Goal: Task Accomplishment & Management: Use online tool/utility

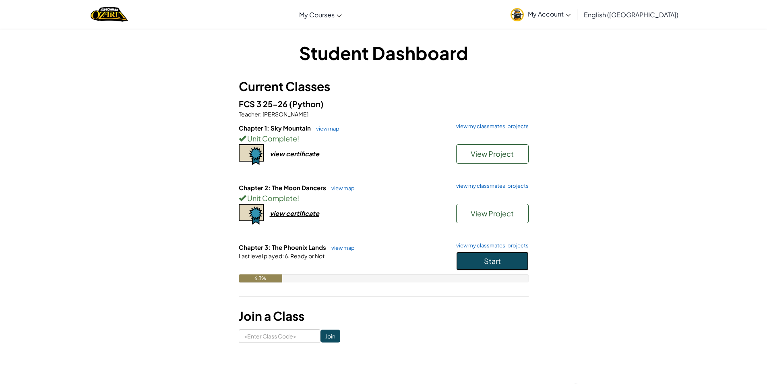
click at [519, 269] on button "Start" at bounding box center [492, 261] width 72 height 19
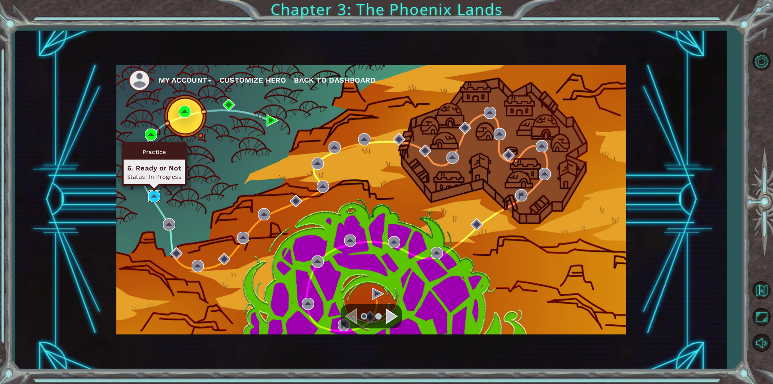
click at [160, 196] on img at bounding box center [154, 196] width 12 height 12
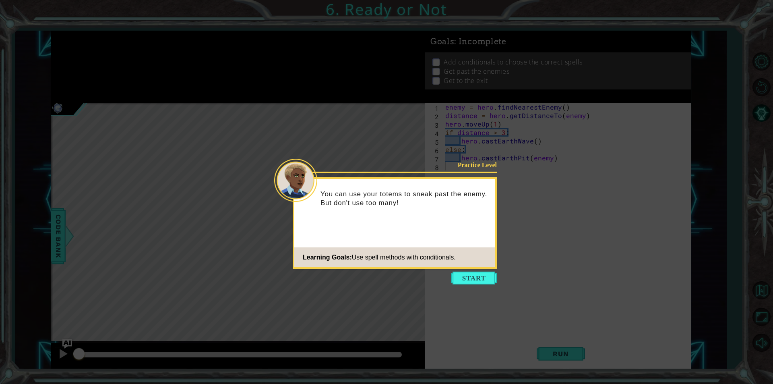
drag, startPoint x: 490, startPoint y: 278, endPoint x: 492, endPoint y: 284, distance: 6.0
click at [492, 283] on button "Start" at bounding box center [474, 277] width 46 height 13
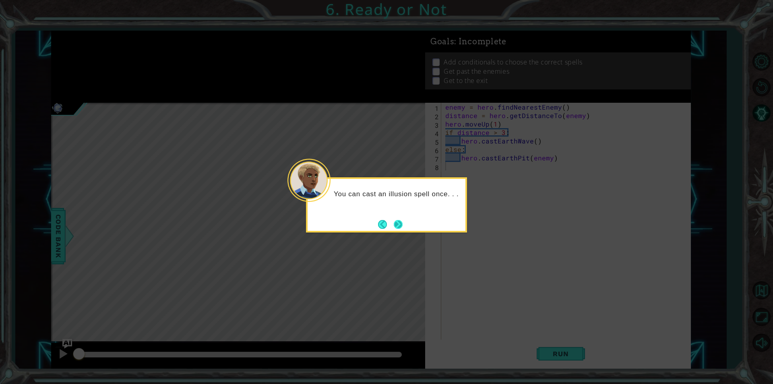
click at [400, 224] on button "Next" at bounding box center [398, 224] width 14 height 14
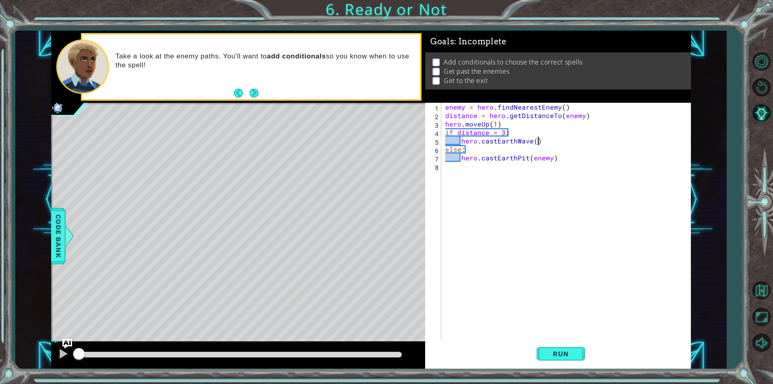
click at [539, 141] on div "enemy = hero . findNearestEnemy ( ) distance = hero . getDistanceTo ( enemy ) h…" at bounding box center [568, 230] width 249 height 254
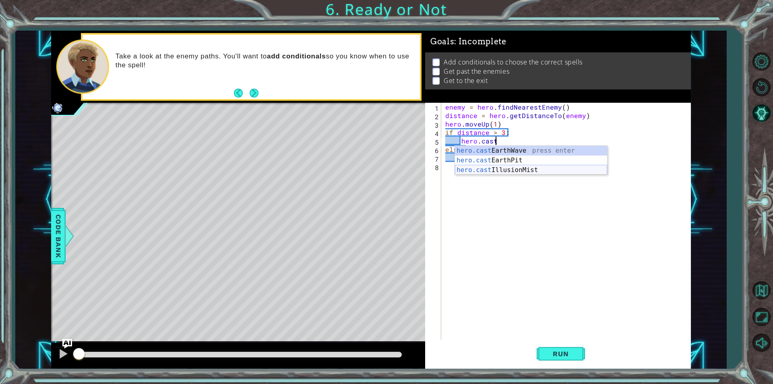
click at [519, 171] on div "hero.cast EarthWave press enter hero.cast EarthPit press enter hero.cast Illusi…" at bounding box center [531, 170] width 152 height 48
type textarea "hero.castIllusionMist(friend)"
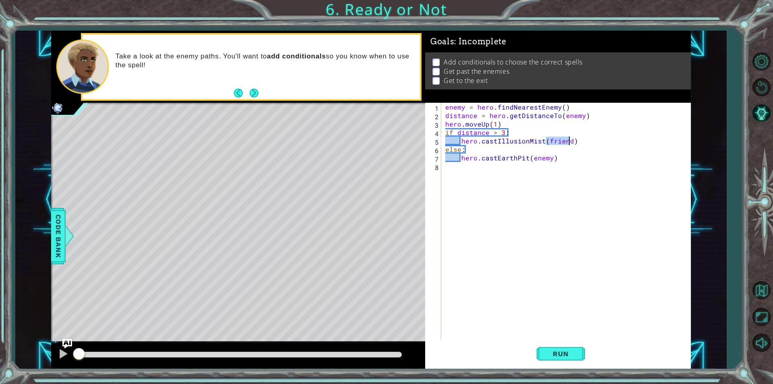
click at [499, 172] on div "enemy = hero . findNearestEnemy ( ) distance = hero . getDistanceTo ( enemy ) h…" at bounding box center [568, 230] width 249 height 254
click at [577, 143] on div "enemy = hero . findNearestEnemy ( ) distance = hero . getDistanceTo ( enemy ) h…" at bounding box center [568, 230] width 249 height 254
type textarea "hero.castIllusionMist(enemy)"
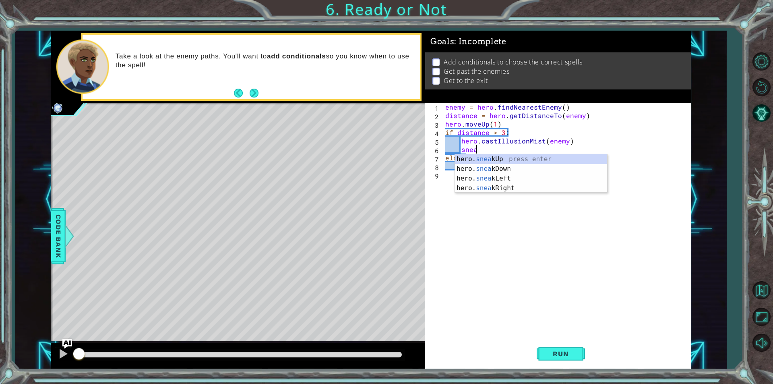
scroll to position [0, 2]
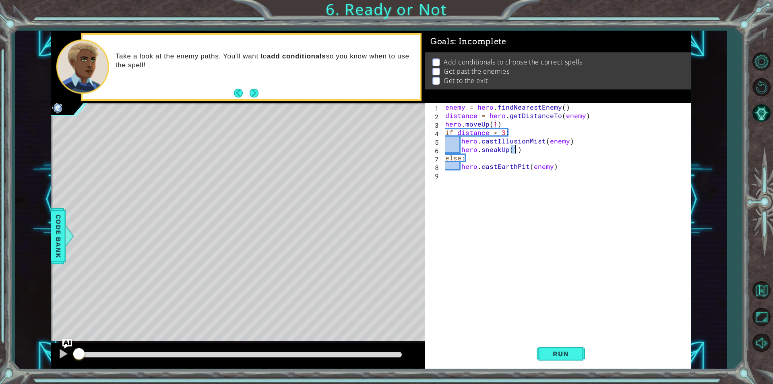
click at [559, 169] on div "enemy = hero . findNearestEnemy ( ) distance = hero . getDistanceTo ( enemy ) h…" at bounding box center [568, 230] width 249 height 254
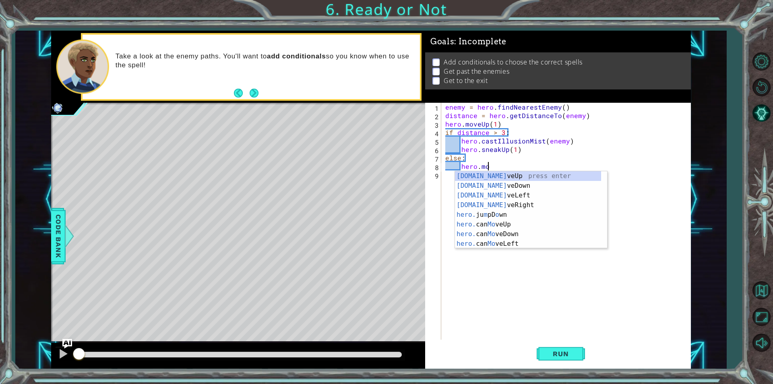
scroll to position [0, 2]
type textarea "hero.moveUp(1)"
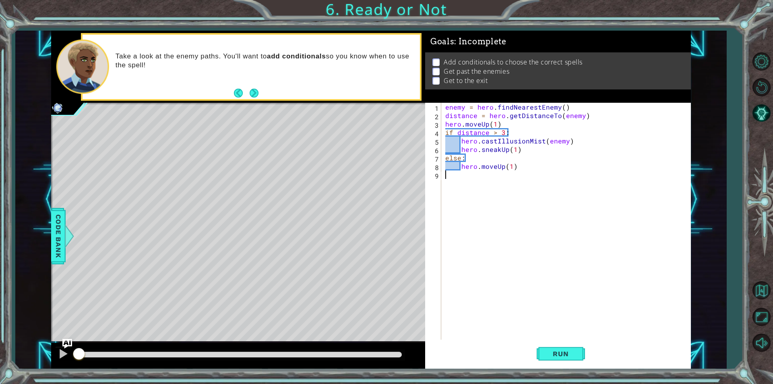
click at [461, 180] on div "enemy = hero . findNearestEnemy ( ) distance = hero . getDistanceTo ( enemy ) h…" at bounding box center [568, 230] width 249 height 254
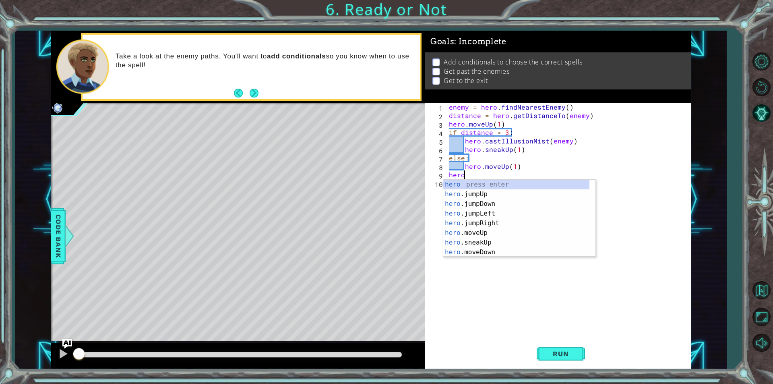
scroll to position [0, 1]
type textarea "hero"
click at [499, 196] on div "hero press enter hero .jumpUp press enter hero .jumpDown press enter hero .jump…" at bounding box center [516, 228] width 146 height 97
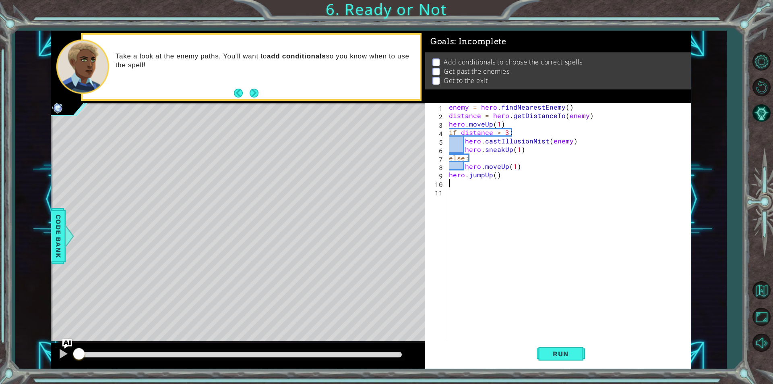
scroll to position [0, 0]
click at [543, 353] on button "Run" at bounding box center [561, 353] width 48 height 27
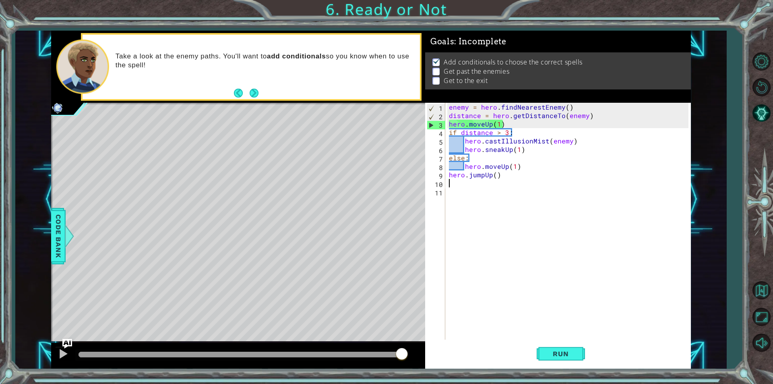
click at [517, 125] on div "enemy = hero . findNearestEnemy ( ) distance = hero . getDistanceTo ( enemy ) h…" at bounding box center [569, 230] width 245 height 254
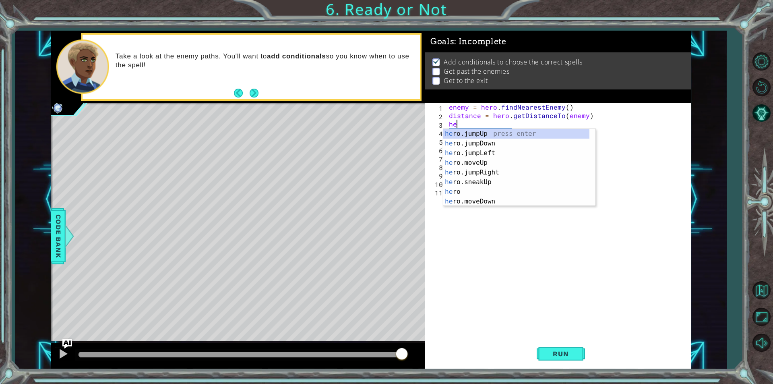
type textarea "h"
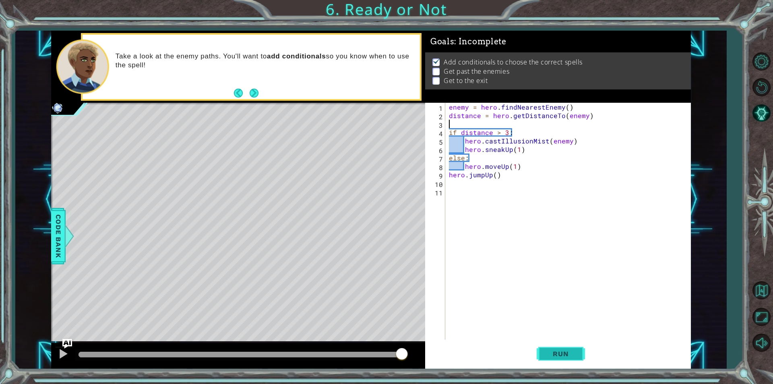
click at [564, 357] on button "Run" at bounding box center [561, 353] width 48 height 27
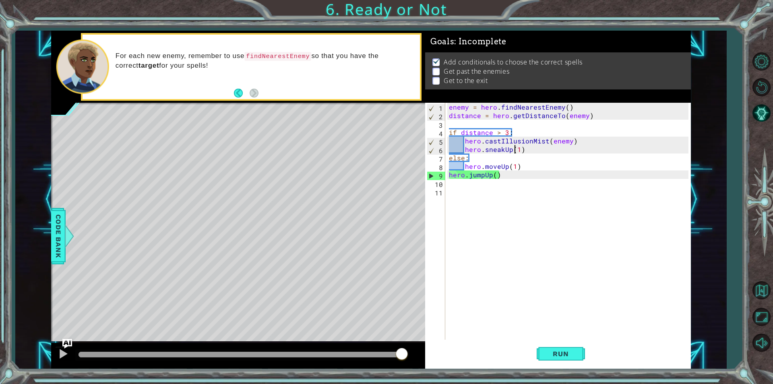
click at [517, 150] on div "enemy = hero . findNearestEnemy ( ) distance = hero . getDistanceTo ( enemy ) i…" at bounding box center [569, 230] width 245 height 254
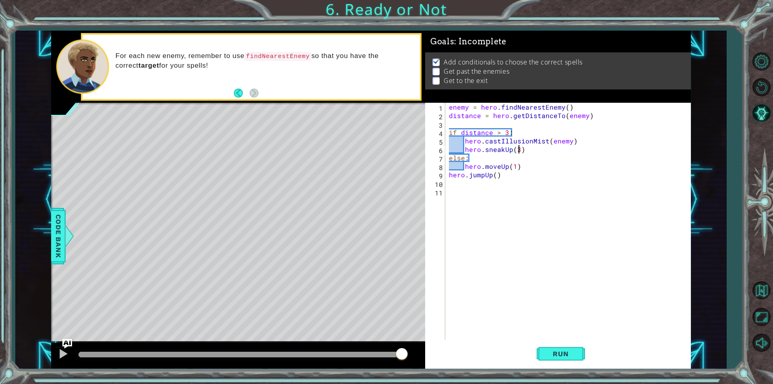
scroll to position [0, 4]
click at [498, 132] on div "enemy = hero . findNearestEnemy ( ) distance = hero . getDistanceTo ( enemy ) i…" at bounding box center [569, 230] width 245 height 254
type textarea "if distance < 3:"
click at [569, 357] on button "Run" at bounding box center [561, 353] width 48 height 27
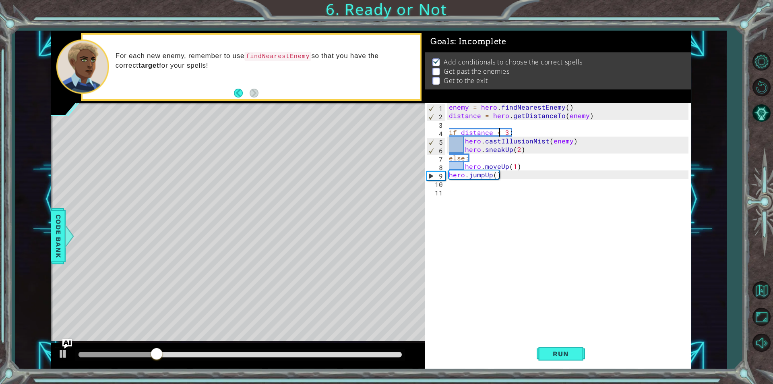
click at [491, 193] on div "enemy = hero . findNearestEnemy ( ) distance = hero . getDistanceTo ( enemy ) i…" at bounding box center [569, 230] width 245 height 254
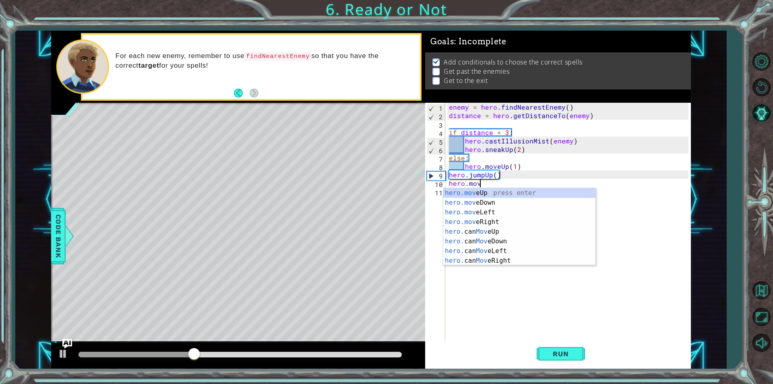
scroll to position [0, 2]
click at [491, 193] on div "hero.move Up press enter hero.move Down press enter hero.move Left press enter …" at bounding box center [519, 236] width 152 height 97
type textarea "hero.moveUp(1)"
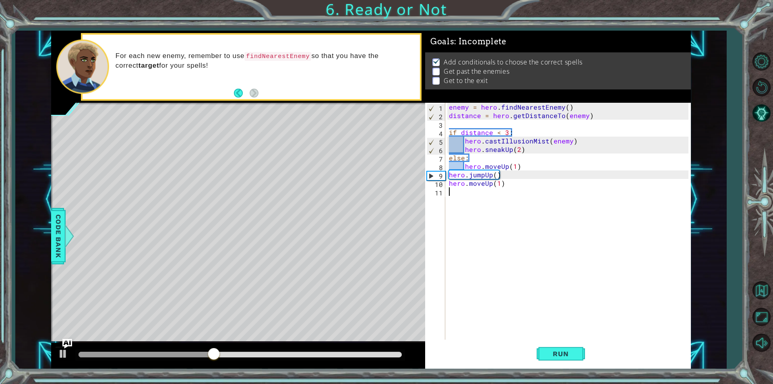
click at [476, 198] on div "enemy = hero . findNearestEnemy ( ) distance = hero . getDistanceTo ( enemy ) i…" at bounding box center [569, 230] width 245 height 254
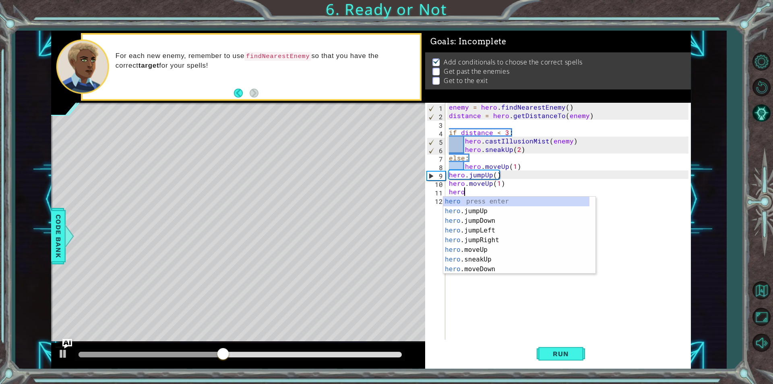
scroll to position [0, 1]
type textarea "hero.jump"
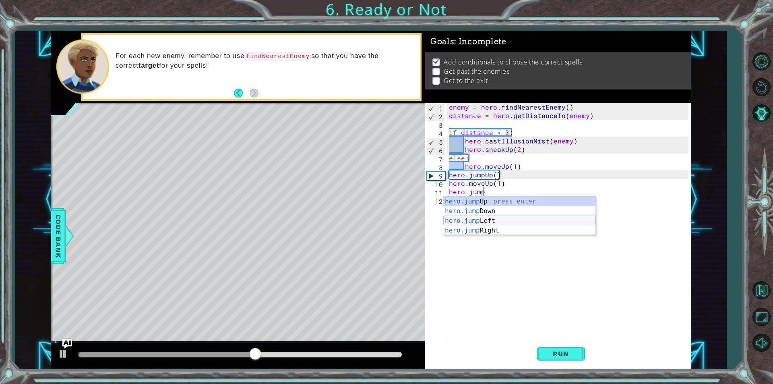
click at [489, 224] on div "hero.jump Up press enter hero.jump Down press enter hero.jump Left press enter …" at bounding box center [519, 225] width 152 height 58
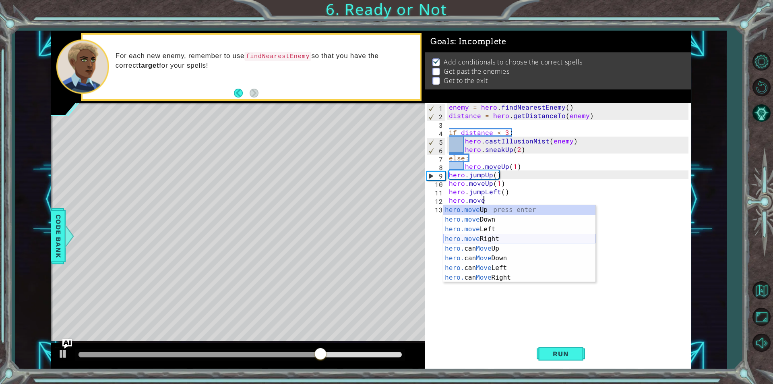
click at [494, 236] on div "hero.move Up press enter hero.move Down press enter hero.move Left press enter …" at bounding box center [519, 253] width 152 height 97
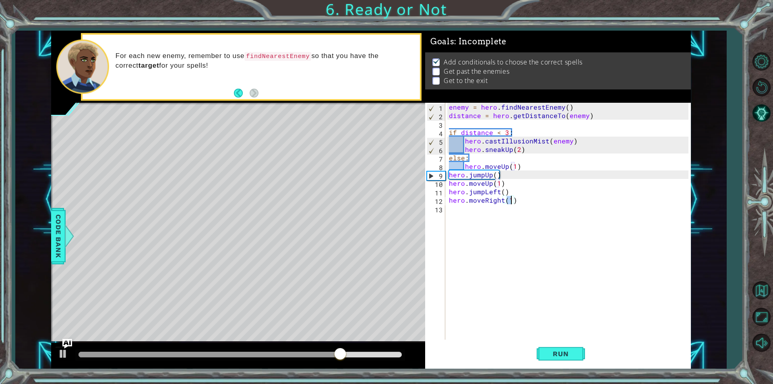
type textarea "hero.moveRight(3)"
click at [491, 215] on div "enemy = hero . findNearestEnemy ( ) distance = hero . getDistanceTo ( enemy ) i…" at bounding box center [569, 230] width 245 height 254
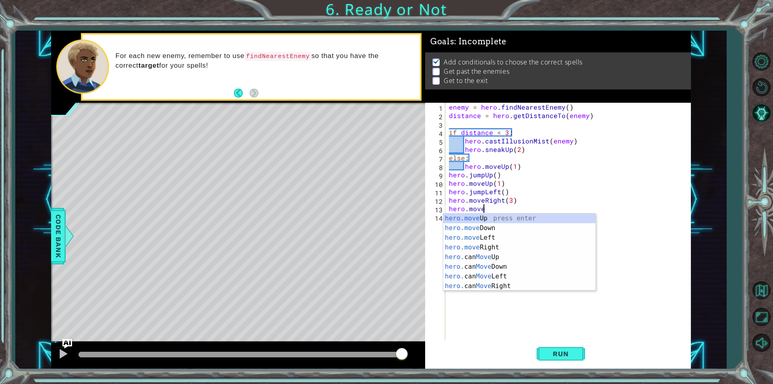
scroll to position [0, 2]
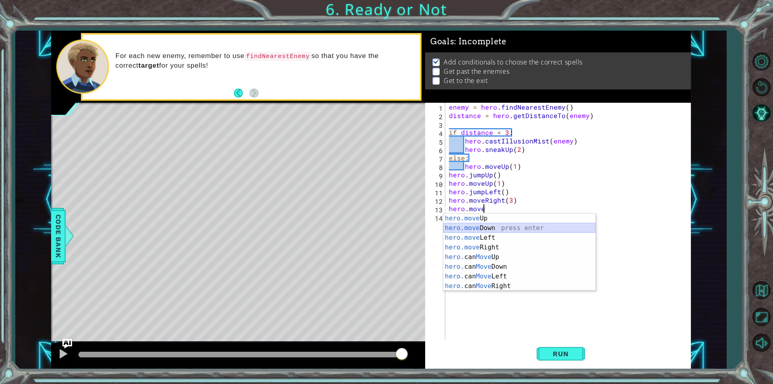
click at [489, 231] on div "hero.move Up press enter hero.move Down press enter hero.move Left press enter …" at bounding box center [519, 261] width 152 height 97
type textarea "hero.moveDown(1)"
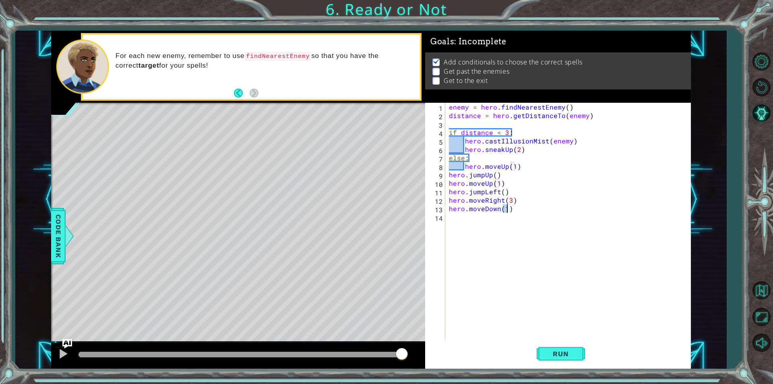
click at [493, 221] on div "enemy = hero . findNearestEnemy ( ) distance = hero . getDistanceTo ( enemy ) i…" at bounding box center [569, 230] width 245 height 254
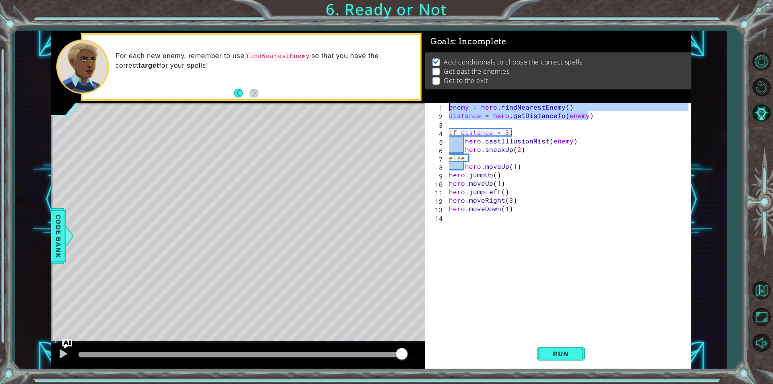
drag, startPoint x: 596, startPoint y: 114, endPoint x: 446, endPoint y: 106, distance: 150.4
click at [446, 106] on div "1 2 3 4 5 6 7 8 9 10 11 12 13 14 enemy = hero . findNearestEnemy ( ) distance =…" at bounding box center [556, 221] width 263 height 237
type textarea "enemy = hero.findNearestEnemy() distance = hero.getDistanceTo(enemy)"
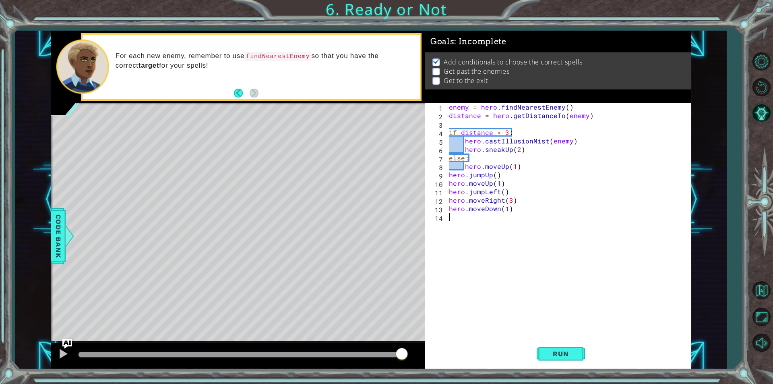
click at [457, 224] on div "enemy = hero . findNearestEnemy ( ) distance = hero . getDistanceTo ( enemy ) i…" at bounding box center [569, 230] width 245 height 254
type textarea "v"
paste textarea "distance = hero.getDistanceTo(enemy)"
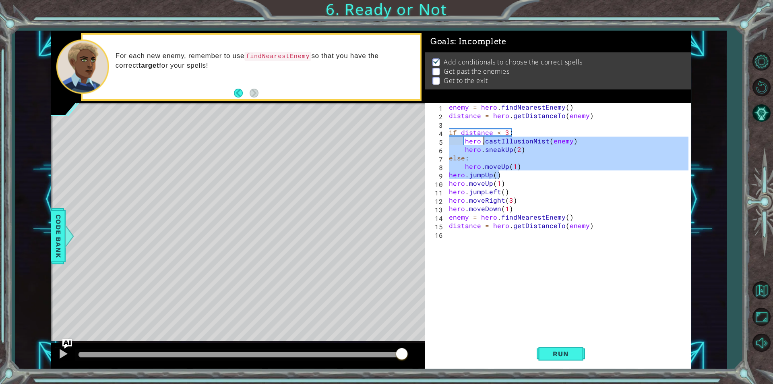
drag, startPoint x: 526, startPoint y: 173, endPoint x: 485, endPoint y: 144, distance: 50.6
click at [485, 144] on div "enemy = hero . findNearestEnemy ( ) distance = hero . getDistanceTo ( enemy ) i…" at bounding box center [569, 230] width 245 height 254
click at [521, 169] on div "enemy = hero . findNearestEnemy ( ) distance = hero . getDistanceTo ( enemy ) i…" at bounding box center [567, 221] width 241 height 237
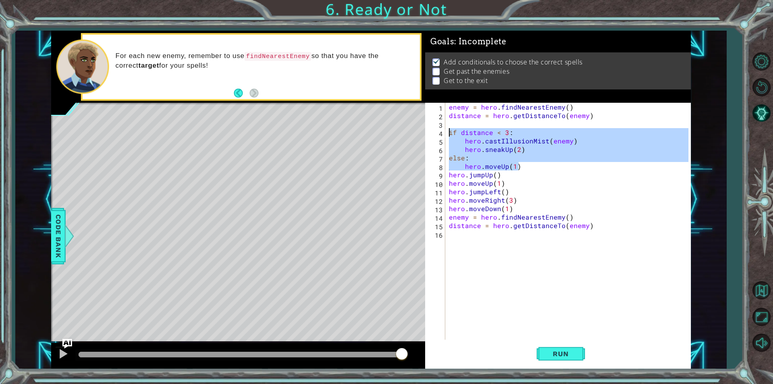
drag, startPoint x: 520, startPoint y: 166, endPoint x: 445, endPoint y: 131, distance: 82.5
click at [445, 131] on div "hero.moveUp(1) 1 2 3 4 5 6 7 8 9 10 11 12 13 14 15 16 enemy = hero . findNeares…" at bounding box center [556, 221] width 263 height 237
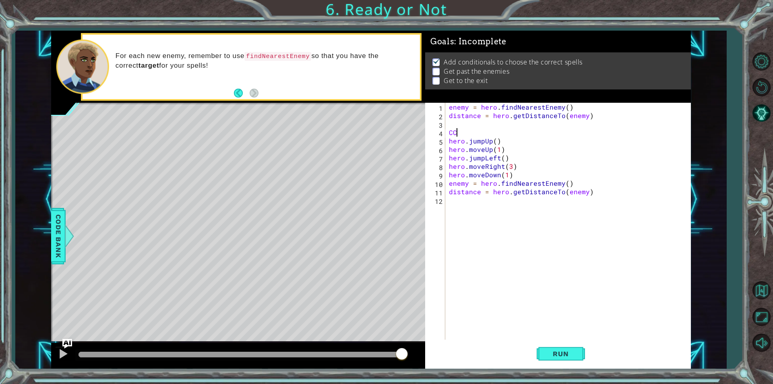
type textarea "else: hero.moveUp(1)"
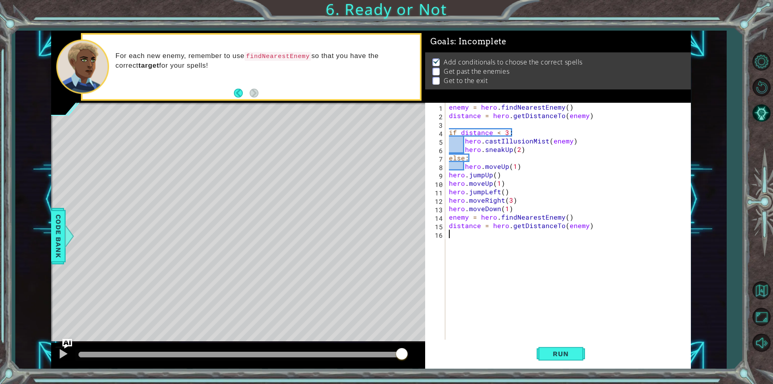
click at [482, 244] on div "enemy = hero . findNearestEnemy ( ) distance = hero . getDistanceTo ( enemy ) i…" at bounding box center [569, 230] width 245 height 254
paste textarea "hero.moveUp(1)"
click at [526, 254] on div "enemy = hero . findNearestEnemy ( ) distance = hero . getDistanceTo ( enemy ) i…" at bounding box center [569, 230] width 245 height 254
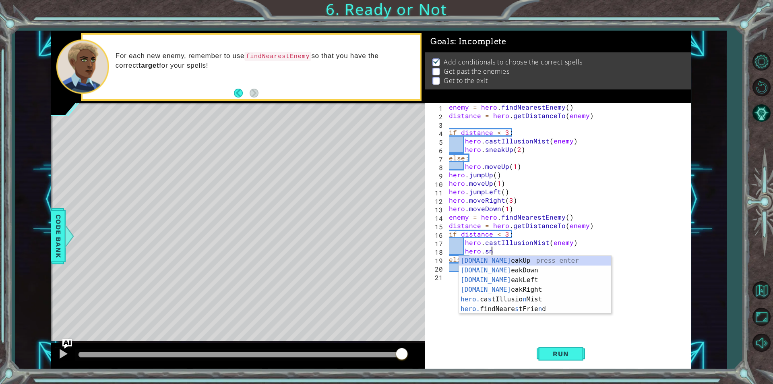
scroll to position [0, 2]
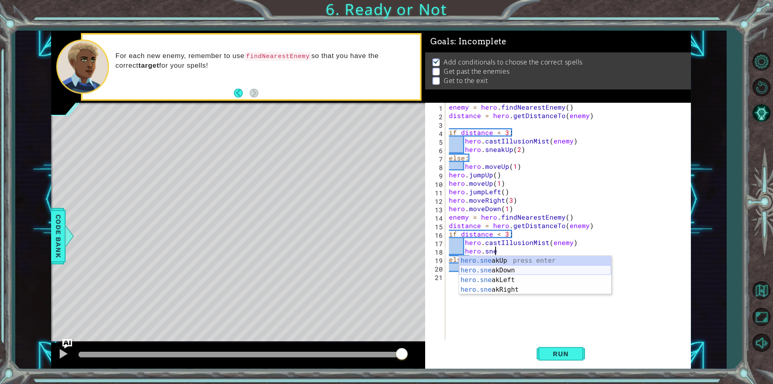
click at [510, 268] on div "hero.sne akUp press enter hero.sne akDown press enter hero.sne akLeft press ent…" at bounding box center [535, 285] width 152 height 58
type textarea "hero.sneakDown(1)"
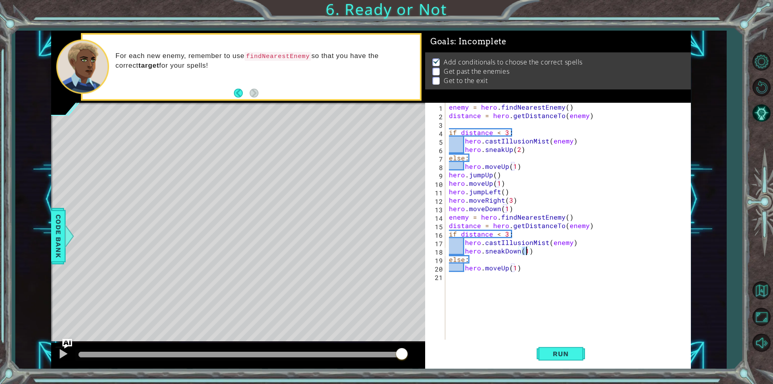
click at [533, 251] on div "enemy = hero . findNearestEnemy ( ) distance = hero . getDistanceTo ( enemy ) i…" at bounding box center [569, 230] width 245 height 254
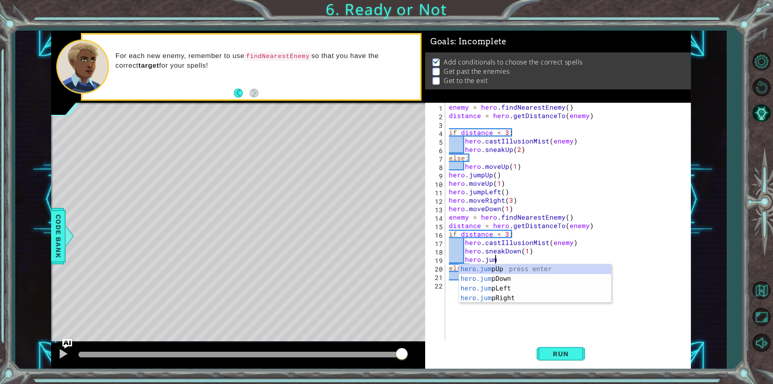
type textarea "hero.jump"
click at [533, 279] on div "hero.jump Up press enter hero.jump Down press enter hero.jump Left press enter …" at bounding box center [535, 293] width 152 height 58
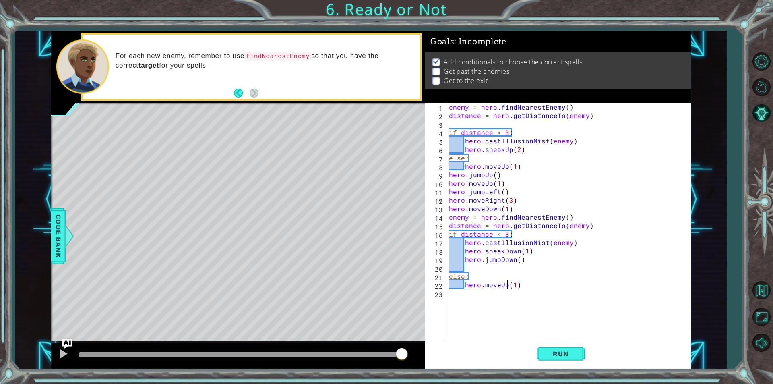
click at [507, 286] on div "enemy = hero . findNearestEnemy ( ) distance = hero . getDistanceTo ( enemy ) i…" at bounding box center [569, 230] width 245 height 254
click at [503, 266] on div "hero.moveDown press enter hero. can MoveDown press enter" at bounding box center [535, 281] width 152 height 39
click at [547, 287] on div "enemy = hero . findNearestEnemy ( ) distance = hero . getDistanceTo ( enemy ) i…" at bounding box center [569, 230] width 245 height 254
type textarea "hero.moveDown(1)"
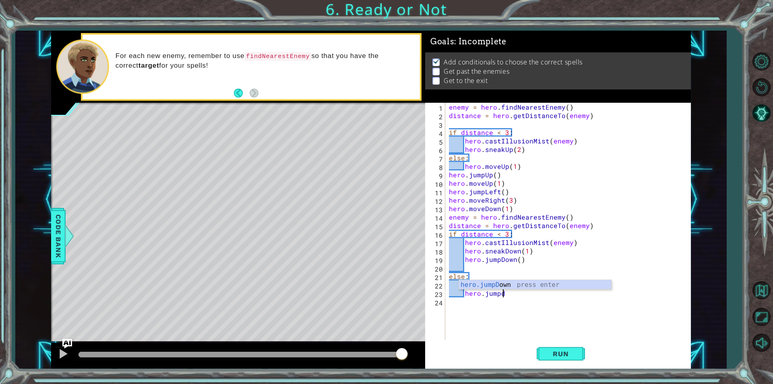
scroll to position [0, 3]
type textarea "hero.jumpDown"
click at [579, 358] on button "Run" at bounding box center [561, 353] width 48 height 27
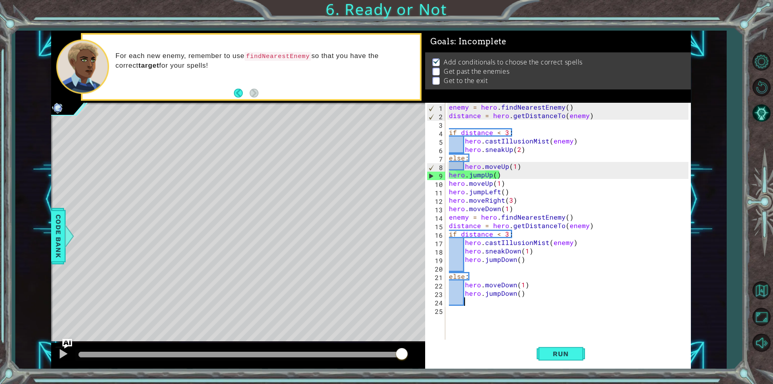
click at [514, 165] on div "enemy = hero . findNearestEnemy ( ) distance = hero . getDistanceTo ( enemy ) i…" at bounding box center [569, 230] width 245 height 254
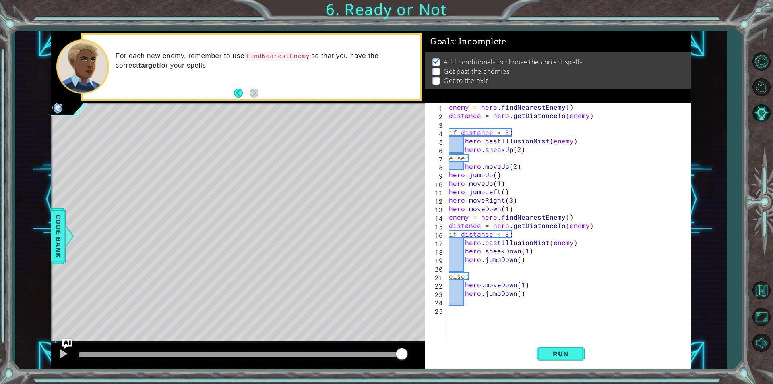
scroll to position [0, 4]
click at [549, 359] on button "Run" at bounding box center [561, 353] width 48 height 27
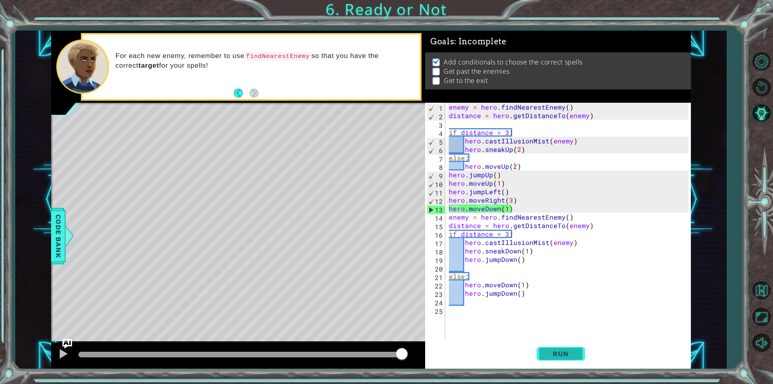
click at [557, 353] on span "Run" at bounding box center [561, 353] width 32 height 8
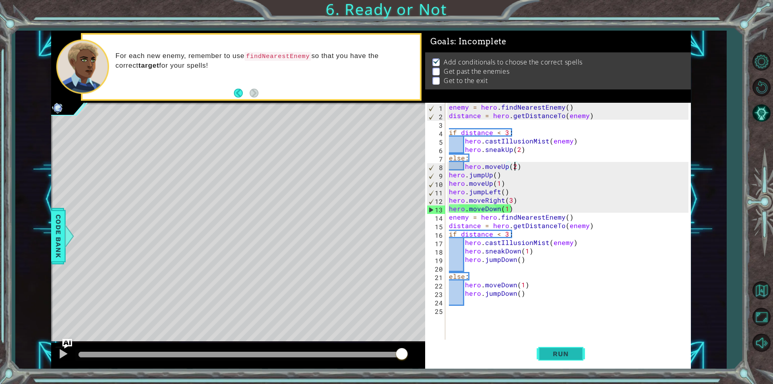
click at [557, 353] on span "Run" at bounding box center [561, 353] width 32 height 8
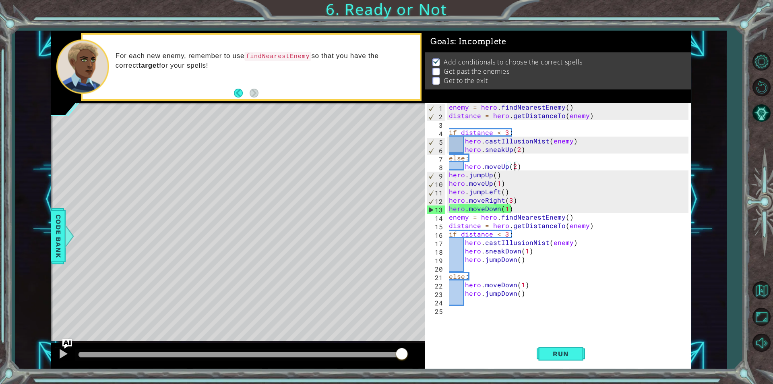
click at [498, 191] on div "enemy = hero . findNearestEnemy ( ) distance = hero . getDistanceTo ( enemy ) i…" at bounding box center [569, 230] width 245 height 254
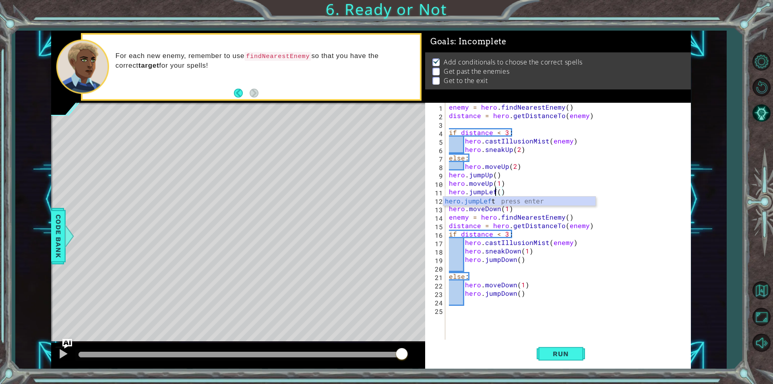
scroll to position [0, 3]
click at [577, 357] on button "Run" at bounding box center [561, 353] width 48 height 27
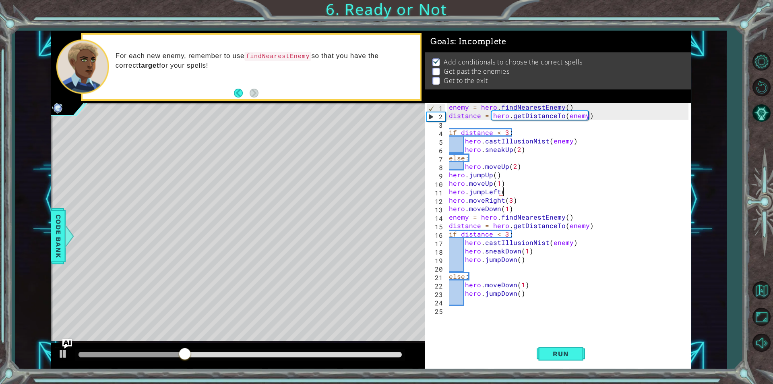
scroll to position [0, 3]
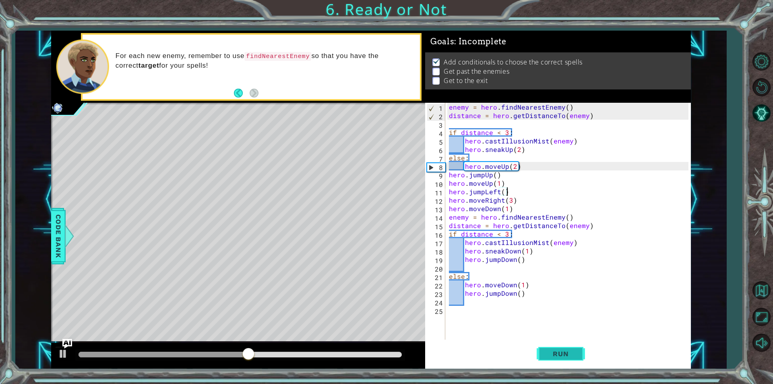
click at [563, 354] on span "Run" at bounding box center [561, 353] width 32 height 8
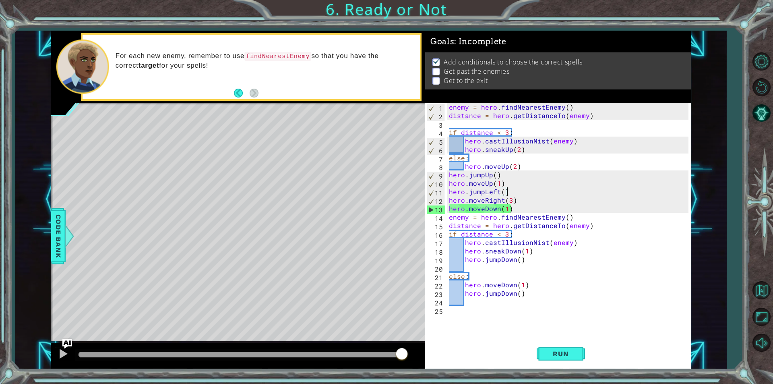
click at [498, 190] on div "enemy = hero . findNearestEnemy ( ) distance = hero . getDistanceTo ( enemy ) i…" at bounding box center [569, 230] width 245 height 254
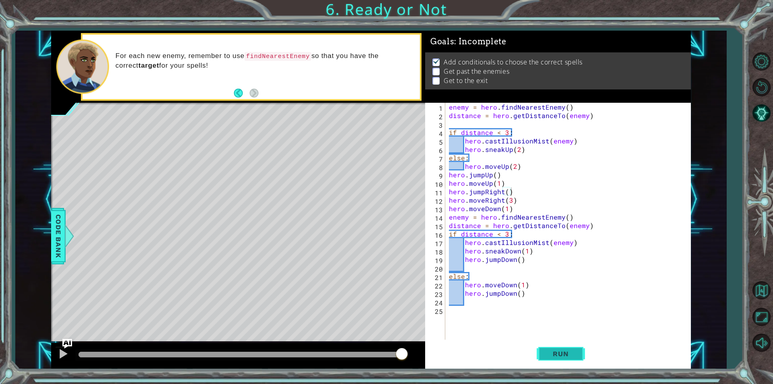
click at [565, 352] on span "Run" at bounding box center [561, 353] width 32 height 8
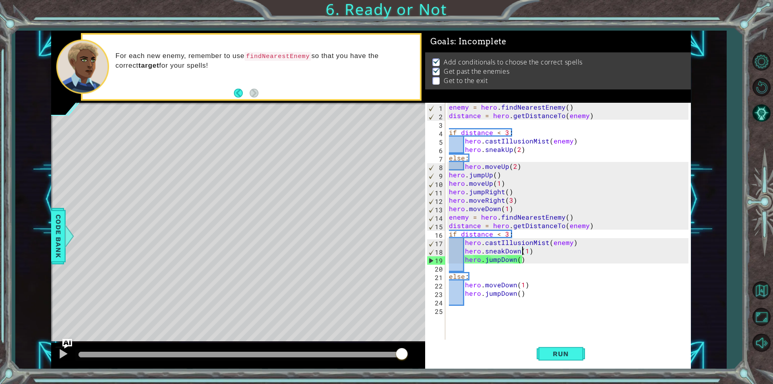
click at [524, 252] on div "enemy = hero . findNearestEnemy ( ) distance = hero . getDistanceTo ( enemy ) i…" at bounding box center [569, 230] width 245 height 254
click at [527, 251] on div "enemy = hero . findNearestEnemy ( ) distance = hero . getDistanceTo ( enemy ) i…" at bounding box center [569, 230] width 245 height 254
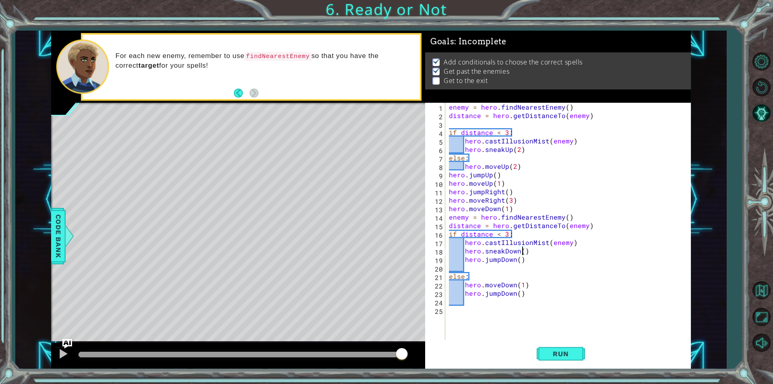
scroll to position [0, 4]
click at [547, 347] on button "Run" at bounding box center [561, 353] width 48 height 27
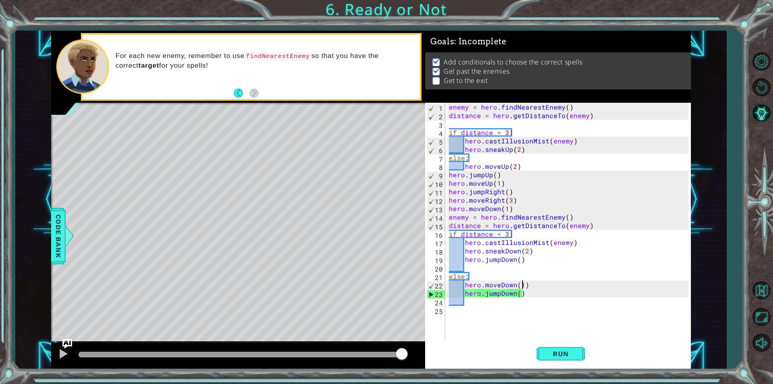
click at [523, 285] on div "enemy = hero . findNearestEnemy ( ) distance = hero . getDistanceTo ( enemy ) i…" at bounding box center [569, 230] width 245 height 254
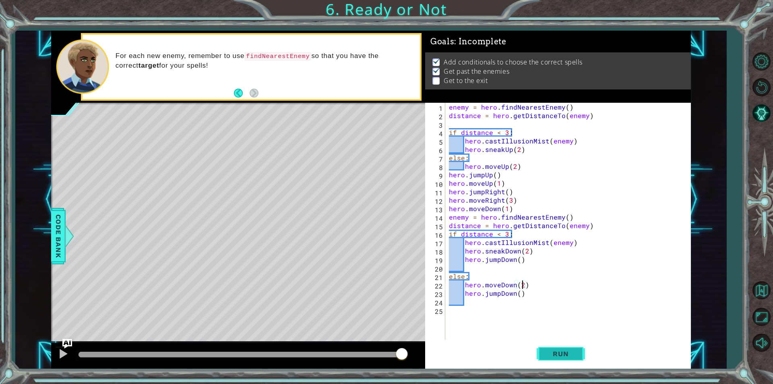
type textarea "hero.moveDown(2)"
click at [575, 351] on span "Run" at bounding box center [561, 353] width 32 height 8
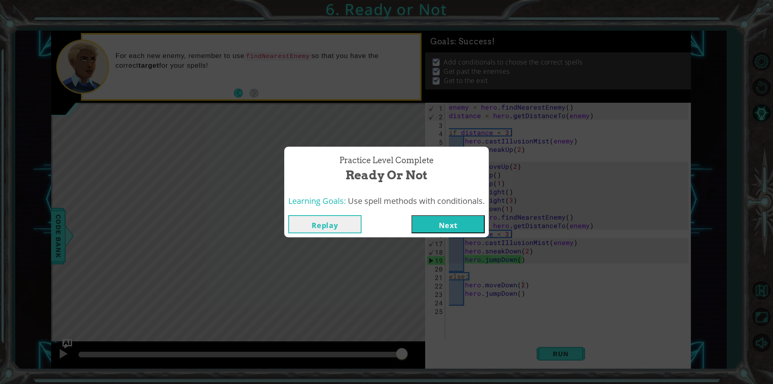
drag, startPoint x: 455, startPoint y: 233, endPoint x: 453, endPoint y: 216, distance: 17.0
click at [453, 216] on button "Next" at bounding box center [447, 224] width 73 height 18
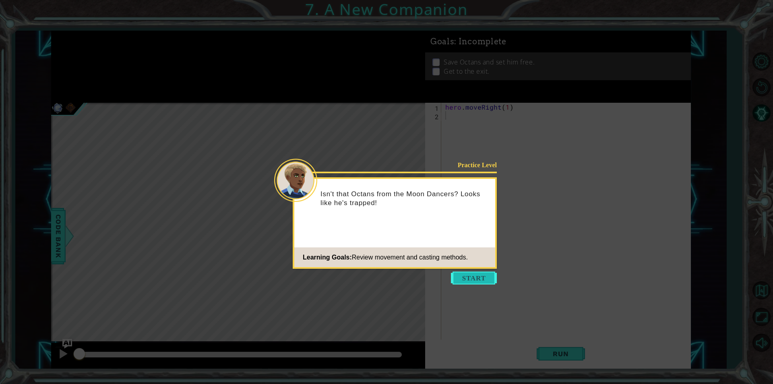
click at [469, 281] on button "Start" at bounding box center [474, 277] width 46 height 13
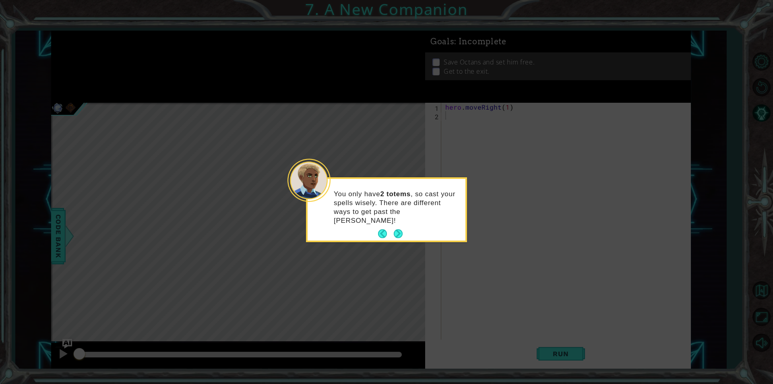
click at [399, 216] on p "You only have 2 totems , so cast your spells wisely. There are different ways t…" at bounding box center [397, 207] width 126 height 35
click at [399, 229] on button "Next" at bounding box center [398, 233] width 9 height 9
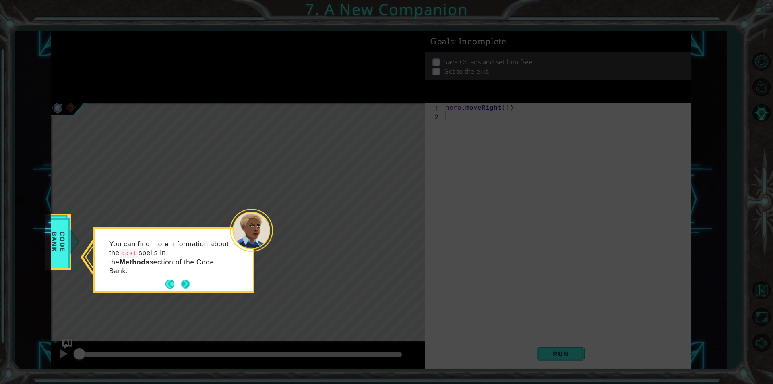
click at [189, 279] on button "Next" at bounding box center [185, 283] width 9 height 9
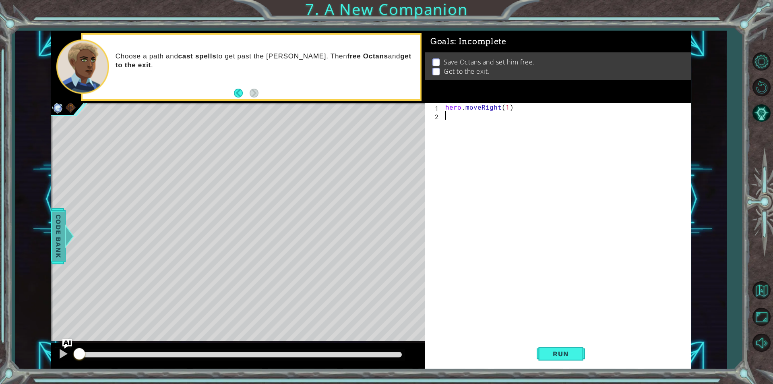
click at [56, 229] on span "Code Bank" at bounding box center [58, 235] width 13 height 49
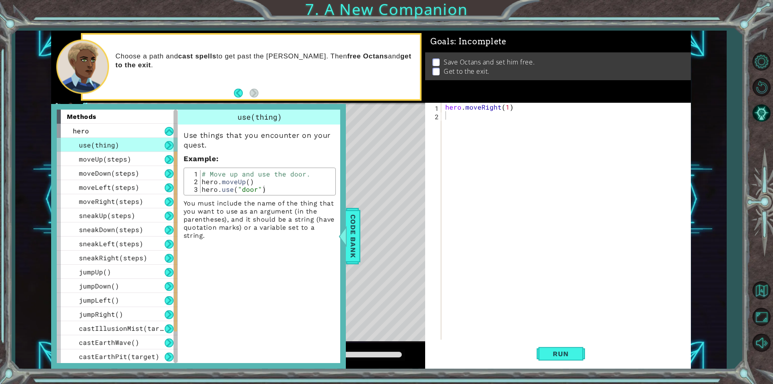
scroll to position [141, 0]
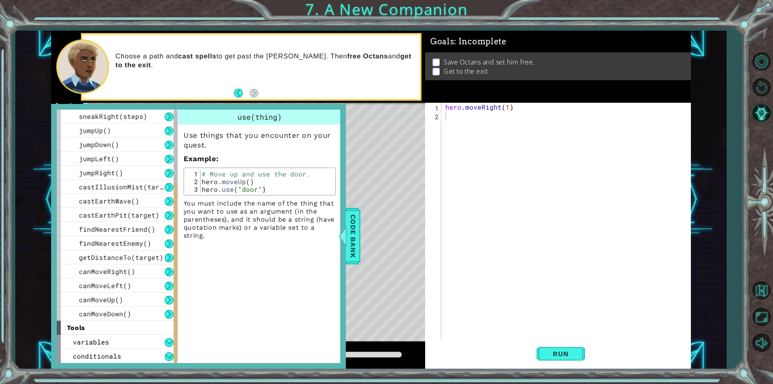
click at [344, 261] on div "methods hero use(thing) moveUp(steps) moveDown(steps) moveLeft(steps) moveRight…" at bounding box center [198, 236] width 295 height 264
click at [351, 245] on span "Code Bank" at bounding box center [353, 235] width 13 height 49
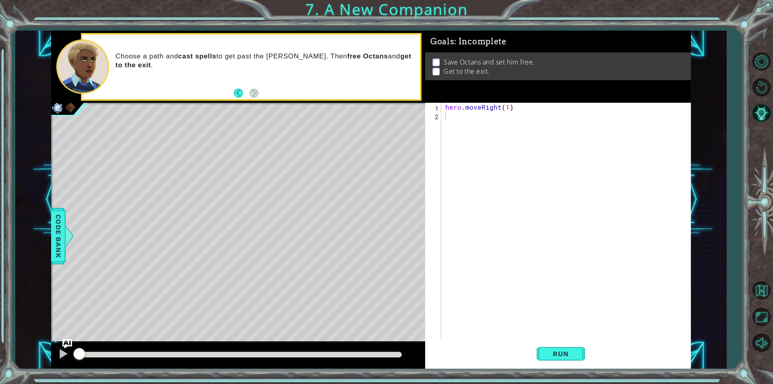
click at [465, 119] on div "hero . moveRight ( 1 )" at bounding box center [568, 230] width 249 height 254
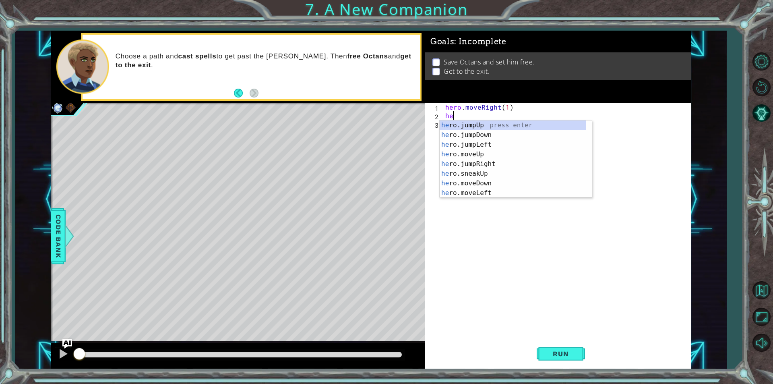
scroll to position [0, 0]
type textarea "h"
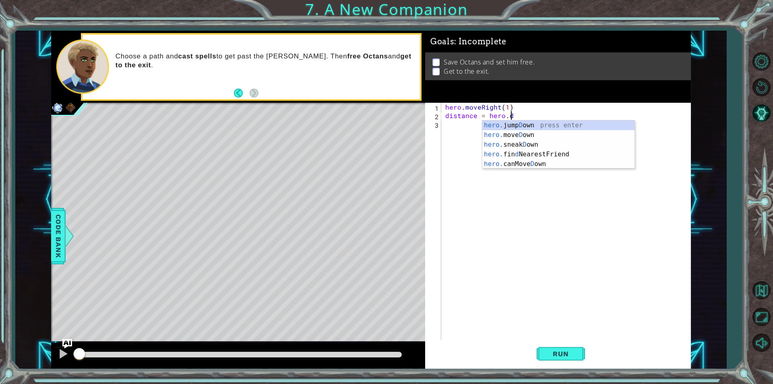
scroll to position [0, 4]
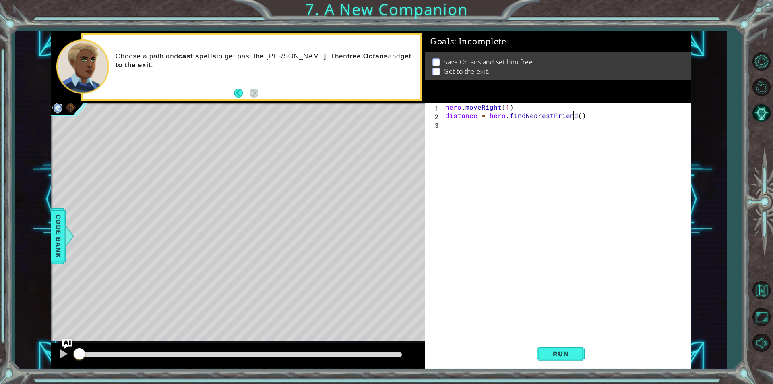
click at [572, 115] on div "hero . moveRight ( 1 ) distance = hero . findNearestFriend ( )" at bounding box center [568, 230] width 249 height 254
type textarea "distance = hero.findNearestEnemy()"
drag, startPoint x: 565, startPoint y: 138, endPoint x: 470, endPoint y: 176, distance: 102.6
click at [470, 176] on div "hero . moveRight ( 1 ) distance = hero . findNearestEnemy ( )" at bounding box center [568, 230] width 249 height 254
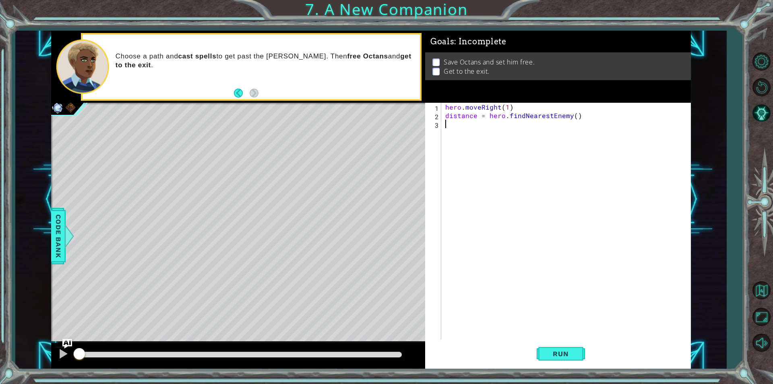
scroll to position [0, 0]
click at [521, 105] on div "hero . moveRight ( 1 ) distance = hero . findNearestEnemy ( )" at bounding box center [568, 230] width 249 height 254
type textarea "hero.moveRight(1)"
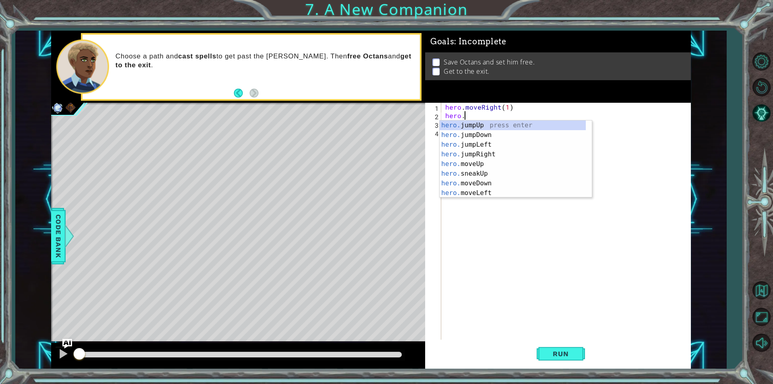
scroll to position [0, 1]
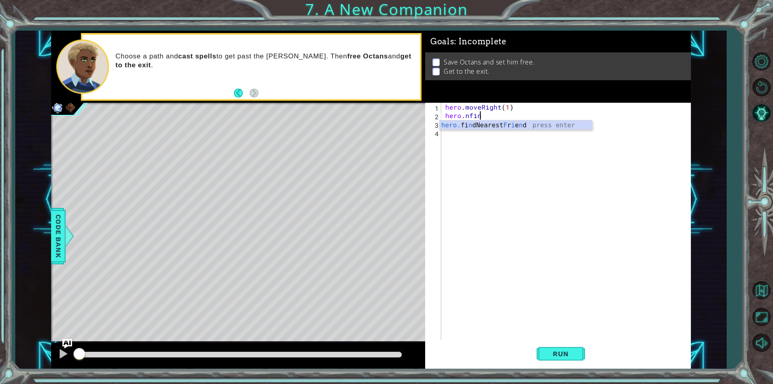
type textarea "hero.nfind"
click at [530, 114] on div "hero . moveRight ( 1 ) hero . findNearestFriend ( ) distance = hero . findNeare…" at bounding box center [568, 230] width 249 height 254
type textarea "hero.findNearestEnemy()"
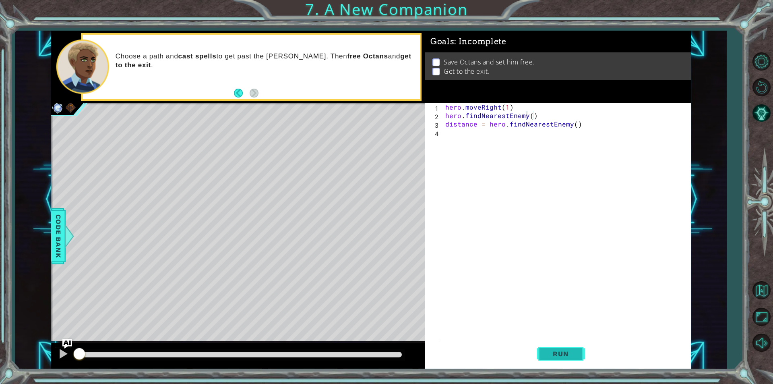
click at [552, 362] on button "Run" at bounding box center [561, 353] width 48 height 27
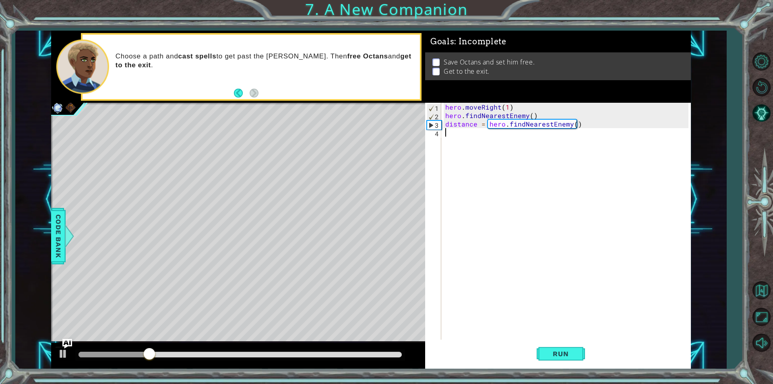
click at [472, 131] on div "hero . moveRight ( 1 ) hero . findNearestEnemy ( ) distance = hero . findNeares…" at bounding box center [568, 230] width 249 height 254
click at [56, 219] on span "Code Bank" at bounding box center [58, 235] width 13 height 49
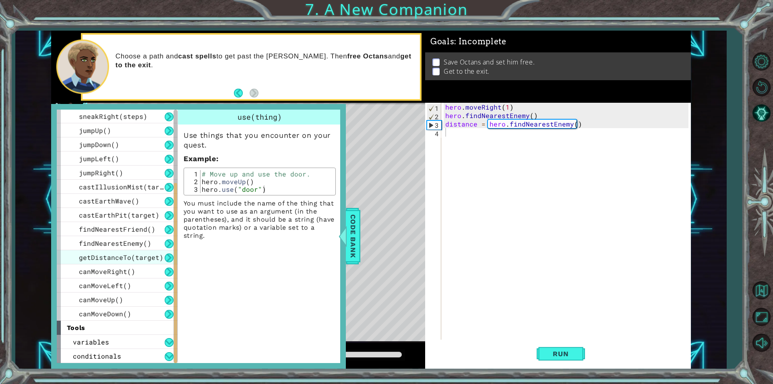
click at [148, 254] on span "getDistanceTo(target)" at bounding box center [121, 257] width 85 height 8
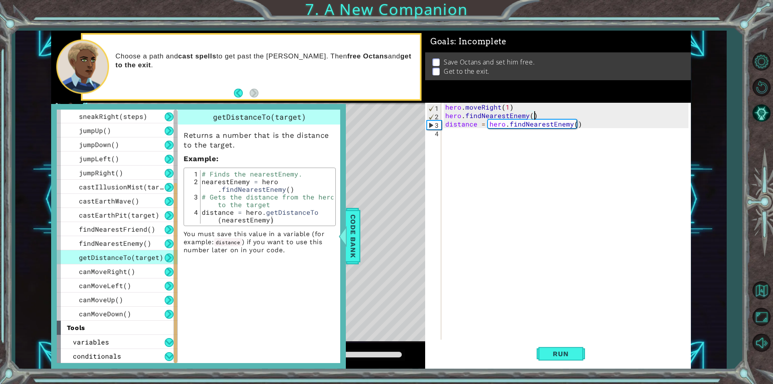
click at [552, 117] on div "hero . moveRight ( 1 ) hero . findNearestEnemy ( ) distance = hero . findNeares…" at bounding box center [568, 230] width 249 height 254
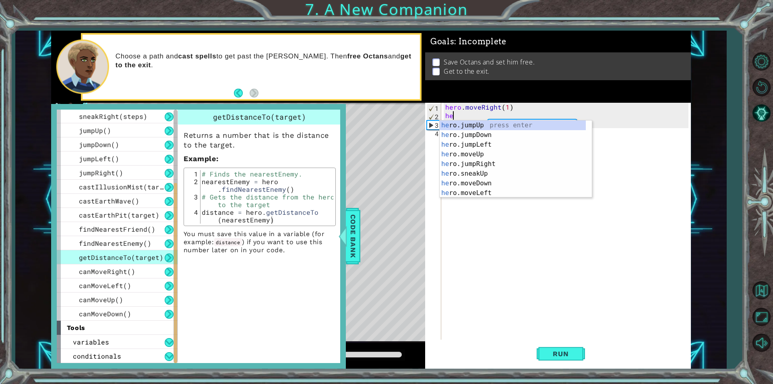
type textarea "h"
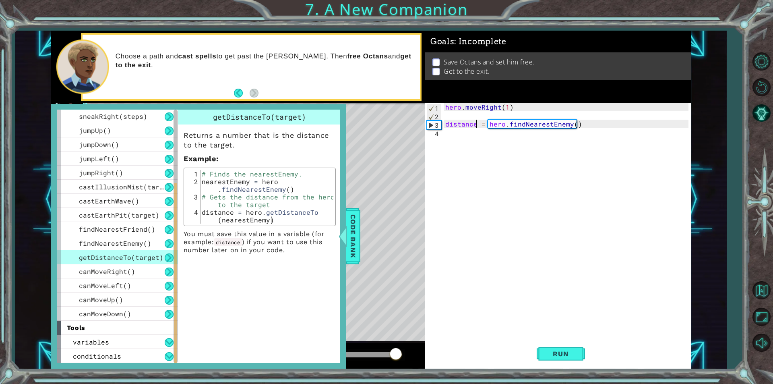
click at [475, 123] on div "hero . moveRight ( 1 ) distance = hero . findNearestEnemy ( )" at bounding box center [568, 230] width 249 height 254
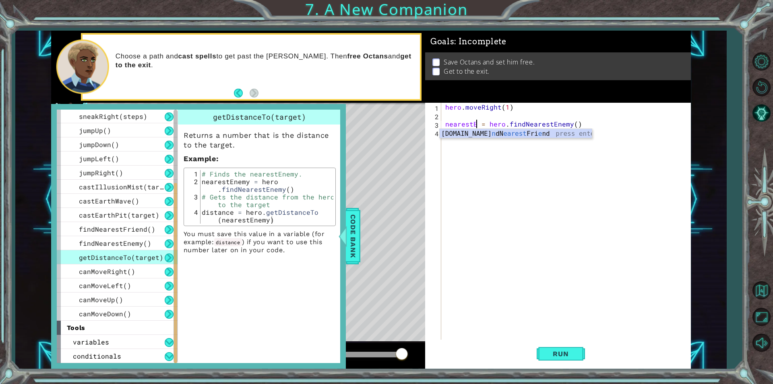
scroll to position [0, 2]
type textarea "neare = hero.findNearestEnemy()"
